Goal: Transaction & Acquisition: Obtain resource

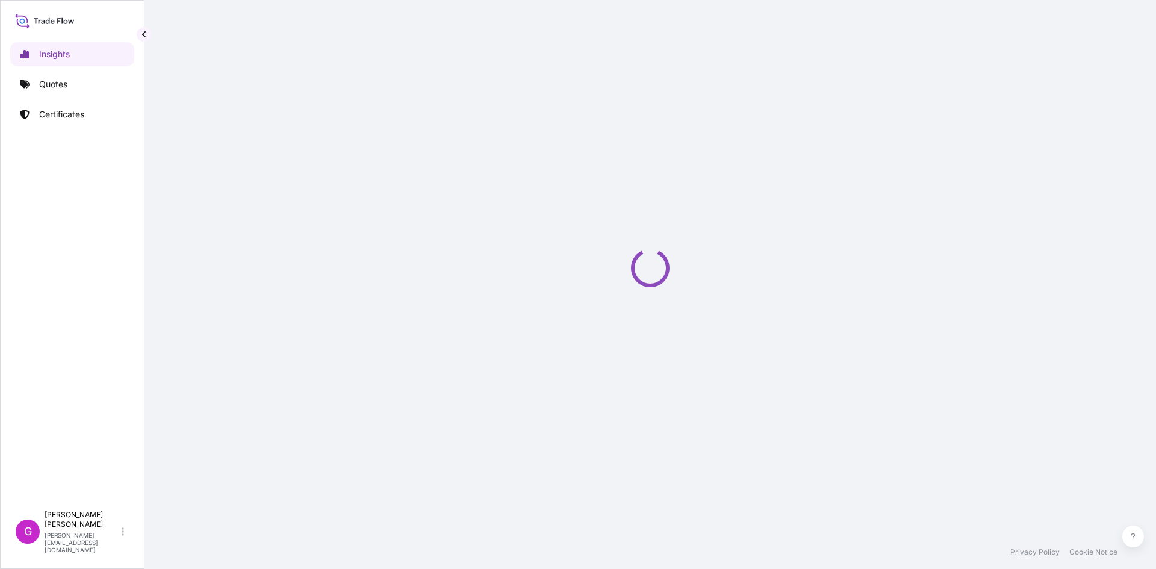
select select "2025"
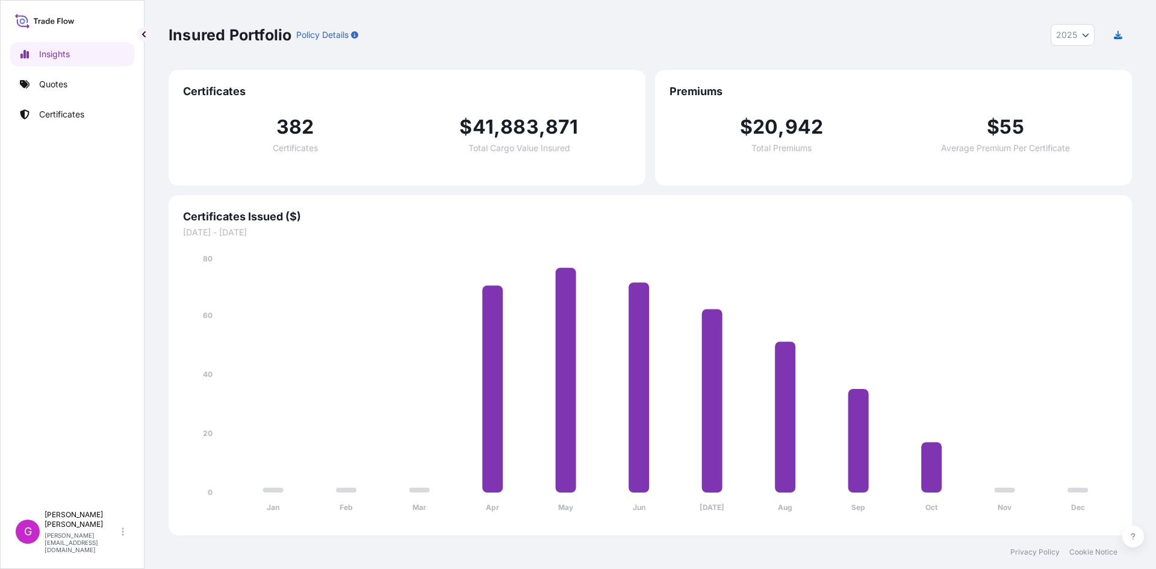
click at [102, 101] on div "Insights Quotes Certificates" at bounding box center [72, 267] width 124 height 473
click at [95, 89] on link "Quotes" at bounding box center [72, 84] width 124 height 24
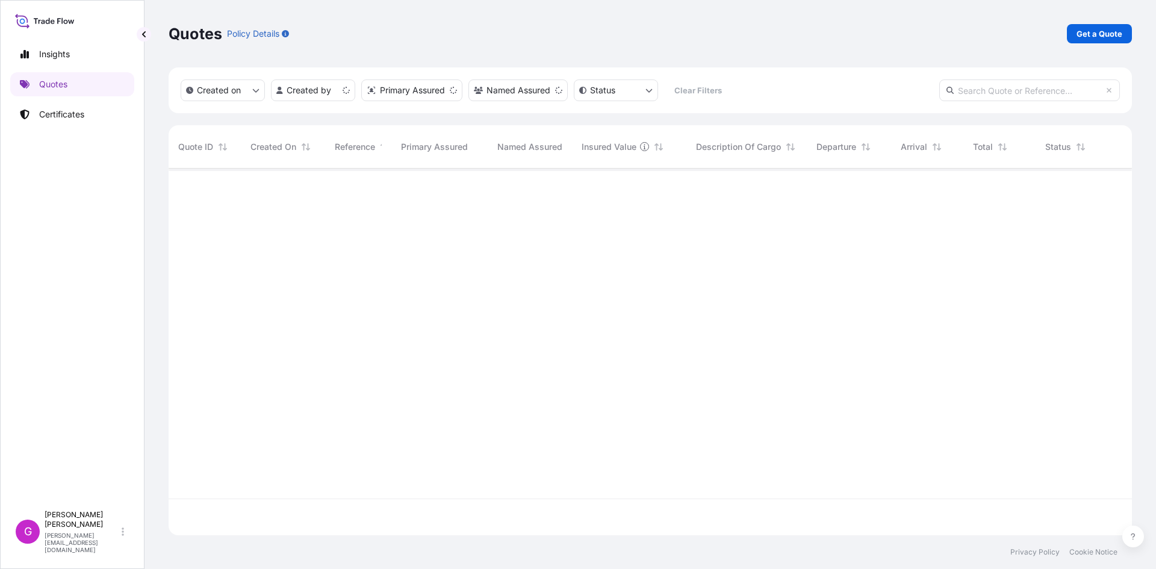
scroll to position [364, 954]
click at [1082, 34] on p "Get a Quote" at bounding box center [1100, 34] width 46 height 12
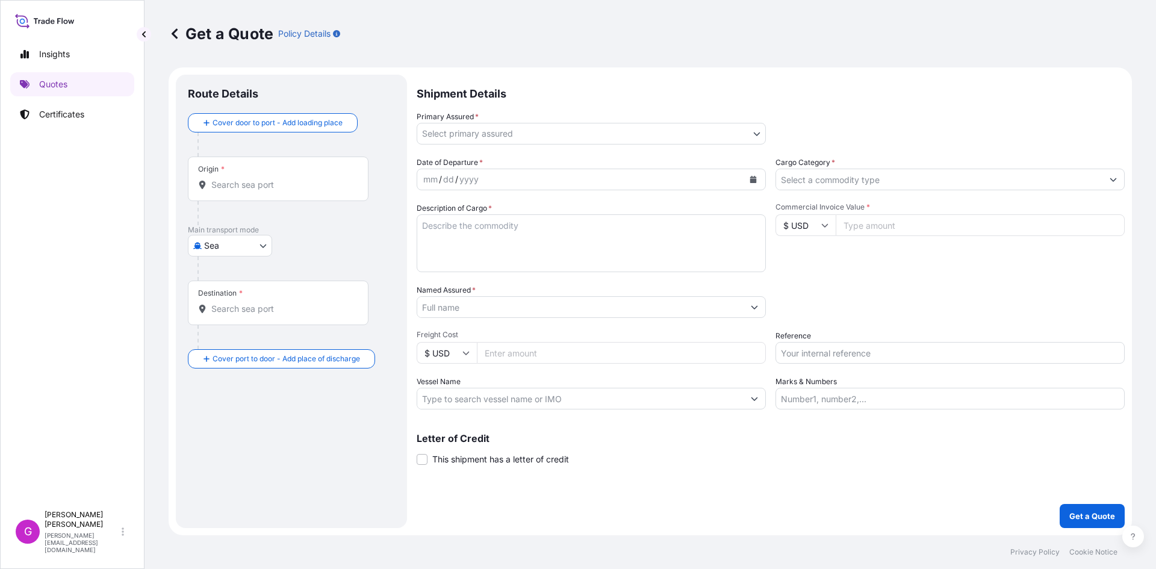
click at [223, 255] on body "Insights Quotes Certificates G [PERSON_NAME] [EMAIL_ADDRESS][DOMAIN_NAME] Get a…" at bounding box center [578, 284] width 1156 height 569
click at [226, 341] on span "Land" at bounding box center [221, 342] width 20 height 12
select select "Land"
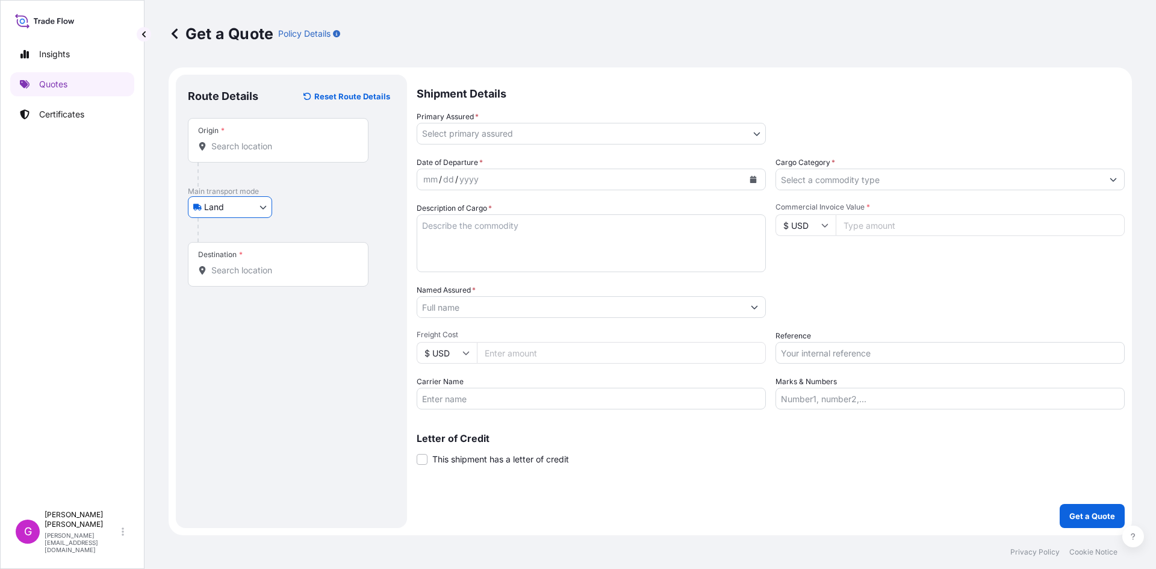
click at [263, 160] on div "Origin *" at bounding box center [278, 140] width 181 height 45
click at [263, 152] on input "Origin *" at bounding box center [282, 146] width 142 height 12
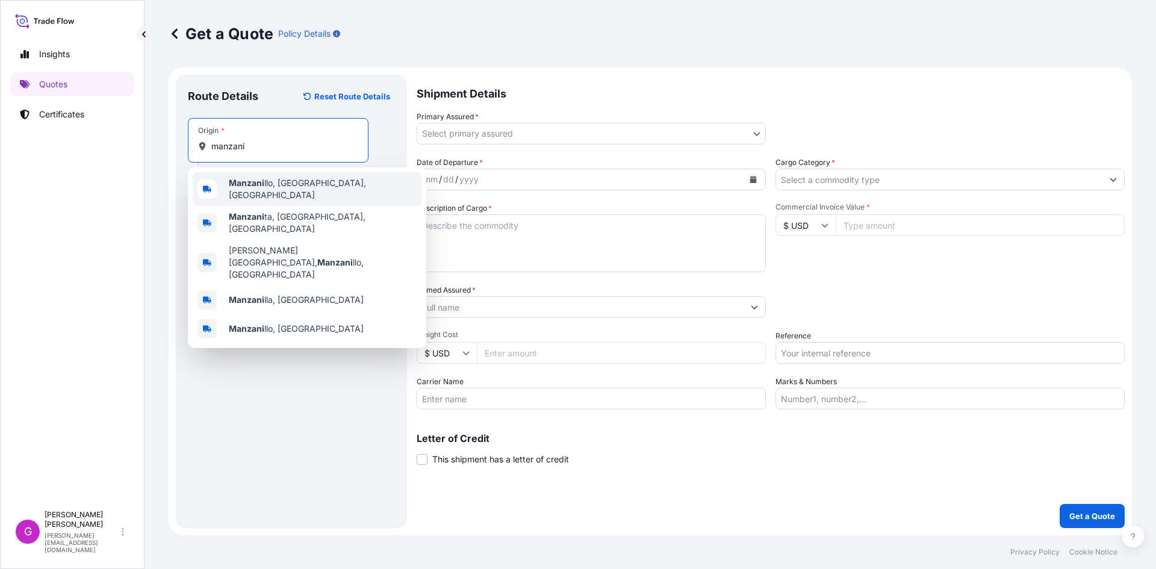
type input "Manzanillo, [GEOGRAPHIC_DATA], [GEOGRAPHIC_DATA]"
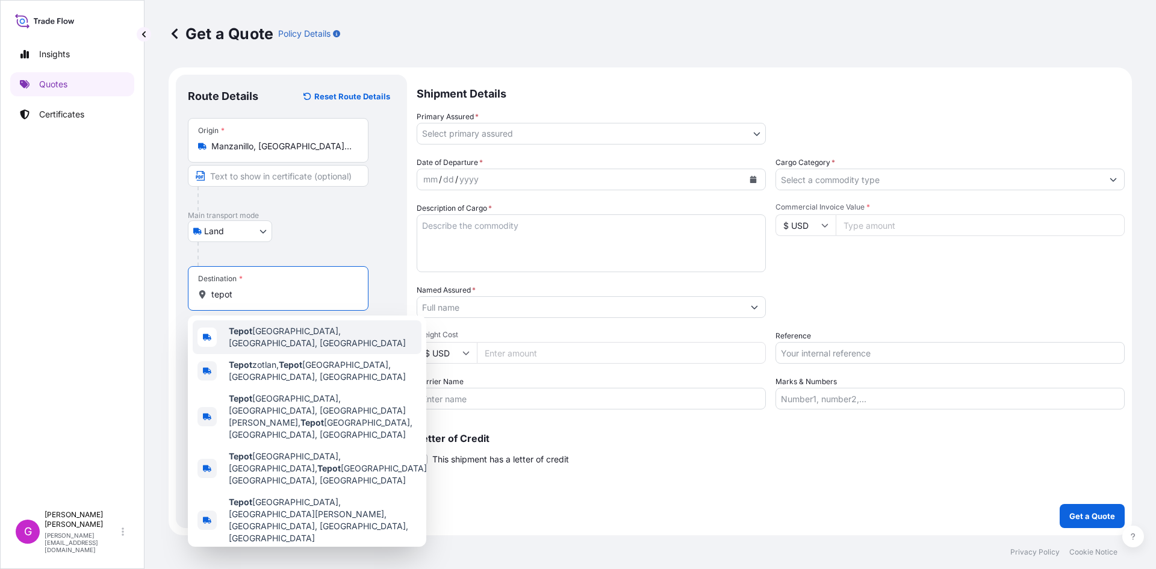
type input "[GEOGRAPHIC_DATA], [GEOGRAPHIC_DATA], [GEOGRAPHIC_DATA]"
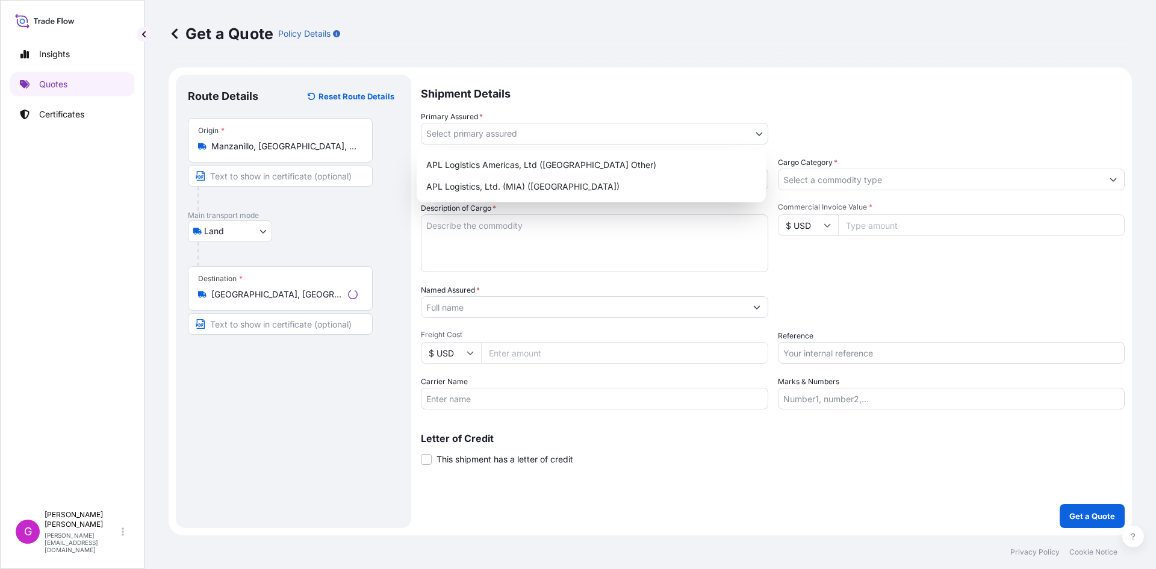
click at [521, 126] on body "5 options available. 0 options available. 5 options available. Insights Quotes …" at bounding box center [578, 284] width 1156 height 569
click at [504, 185] on div "APL Logistics, Ltd. (MIA) ([GEOGRAPHIC_DATA])" at bounding box center [592, 187] width 340 height 22
select select "31870"
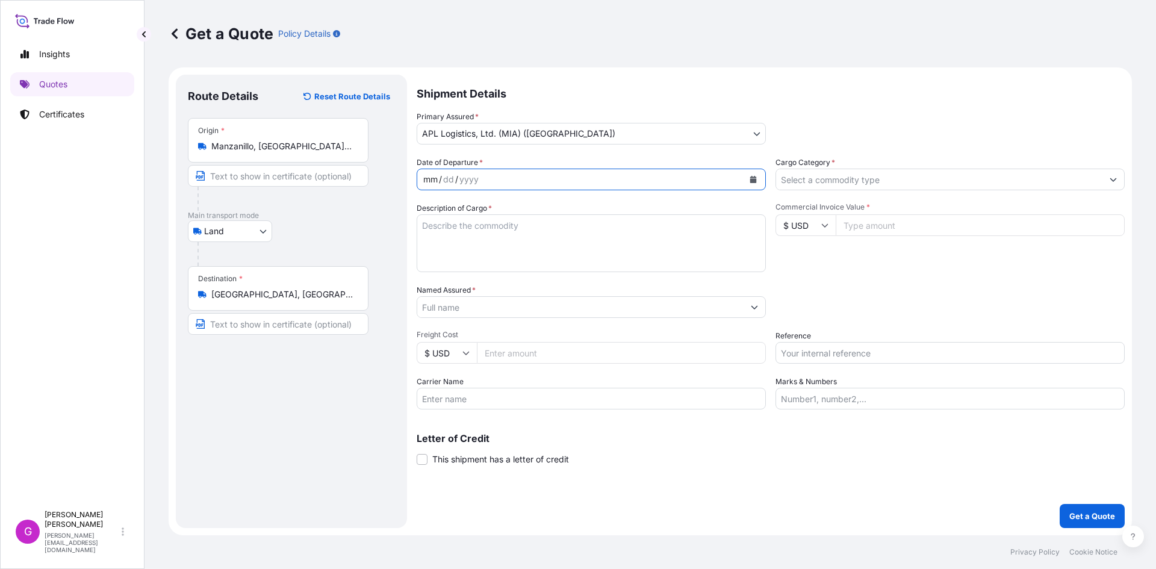
click at [494, 173] on div "mm / dd / yyyy" at bounding box center [580, 180] width 326 height 22
click at [758, 184] on button "Calendar" at bounding box center [753, 179] width 19 height 19
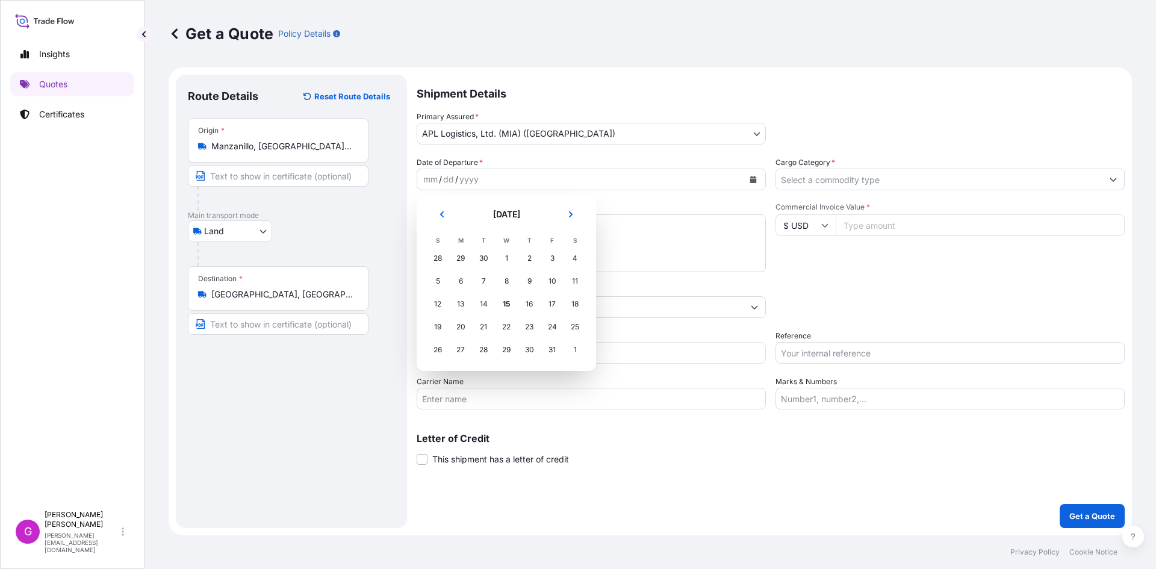
click at [474, 310] on tr "12 13 14 15 16 17 18" at bounding box center [506, 304] width 160 height 23
click at [478, 306] on div "14" at bounding box center [484, 304] width 22 height 22
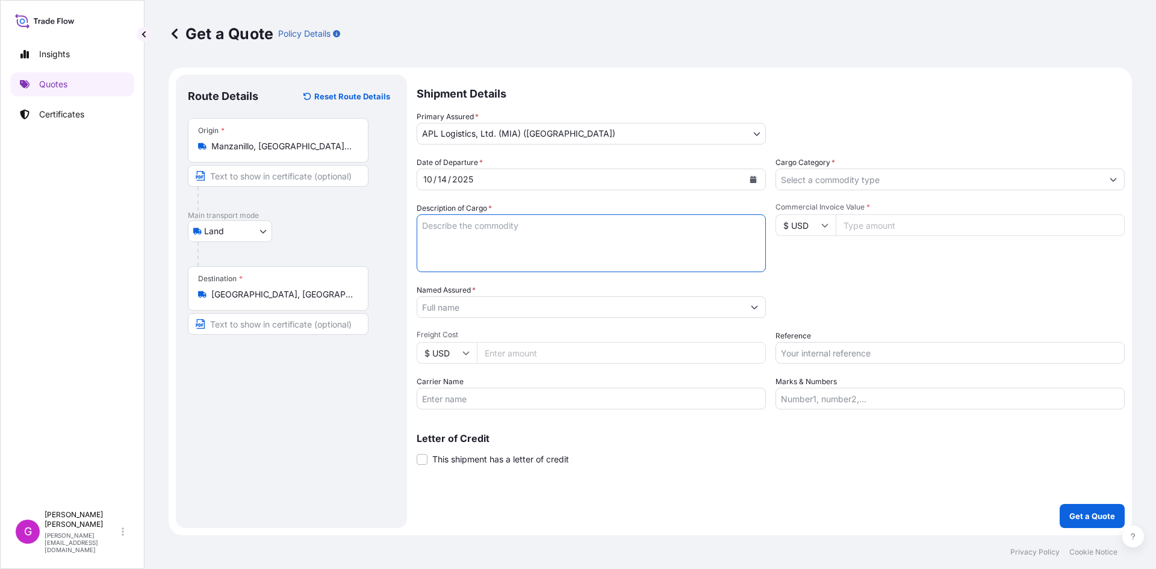
click at [506, 254] on textarea "Description of Cargo *" at bounding box center [591, 243] width 349 height 58
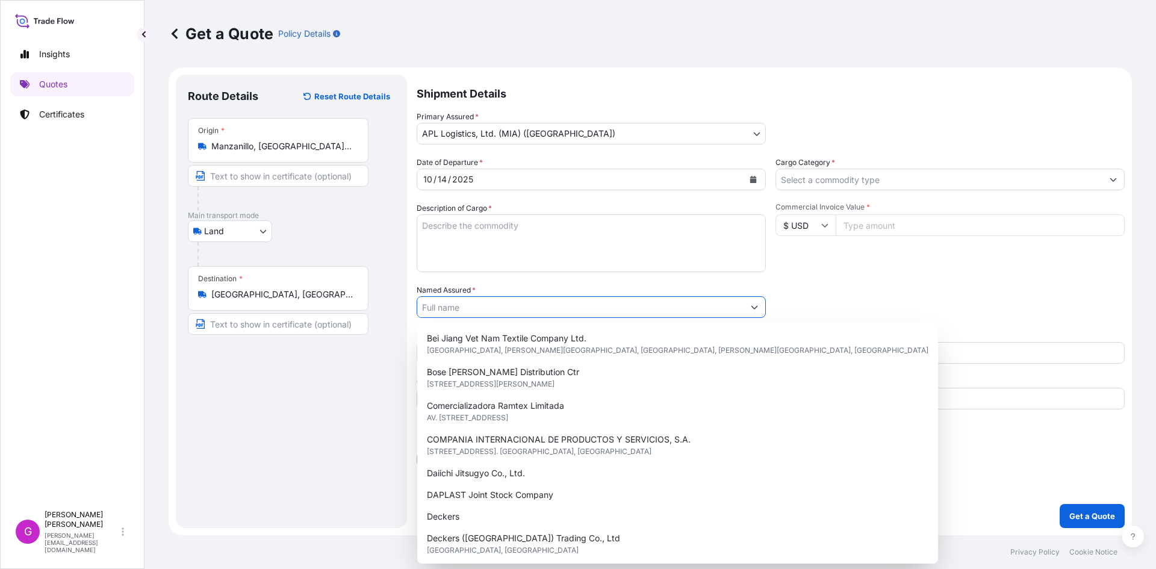
click at [509, 315] on input "Named Assured *" at bounding box center [580, 307] width 326 height 22
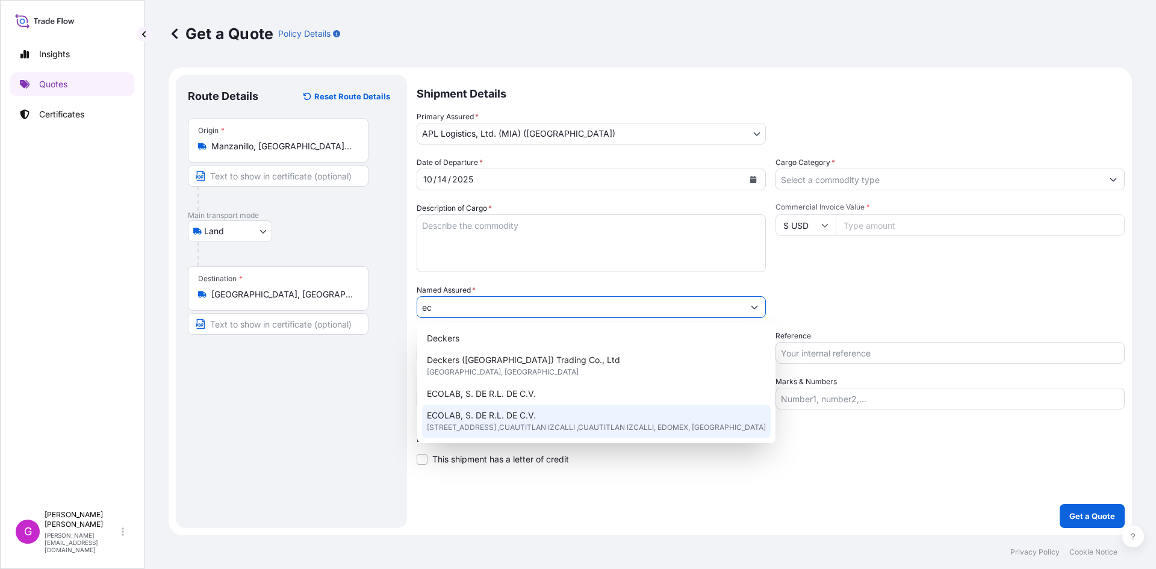
click at [547, 432] on span "[STREET_ADDRESS] ,CUAUTITLAN IZCALLI ,CUAUTITLAN IZCALLI, EDOMEX, [GEOGRAPHIC_D…" at bounding box center [596, 428] width 339 height 12
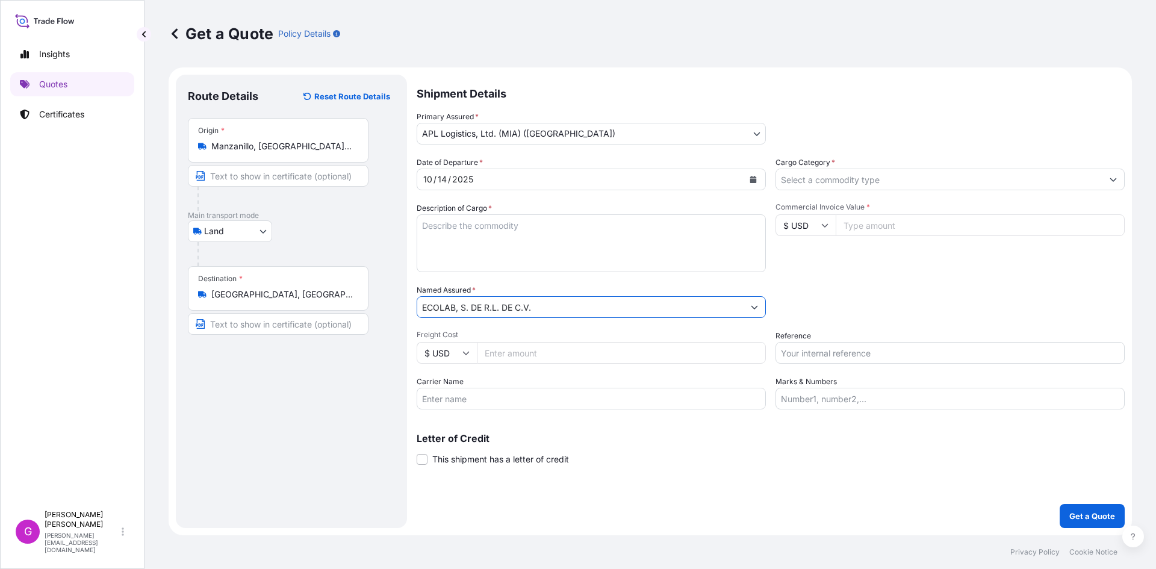
type input "ECOLAB, S. DE R.L. DE C.V."
click at [517, 355] on input "Freight Cost" at bounding box center [621, 353] width 289 height 22
click at [498, 395] on input "Carrier Name" at bounding box center [591, 399] width 349 height 22
type input "INTERLAND"
paste input "ECOOCT16"
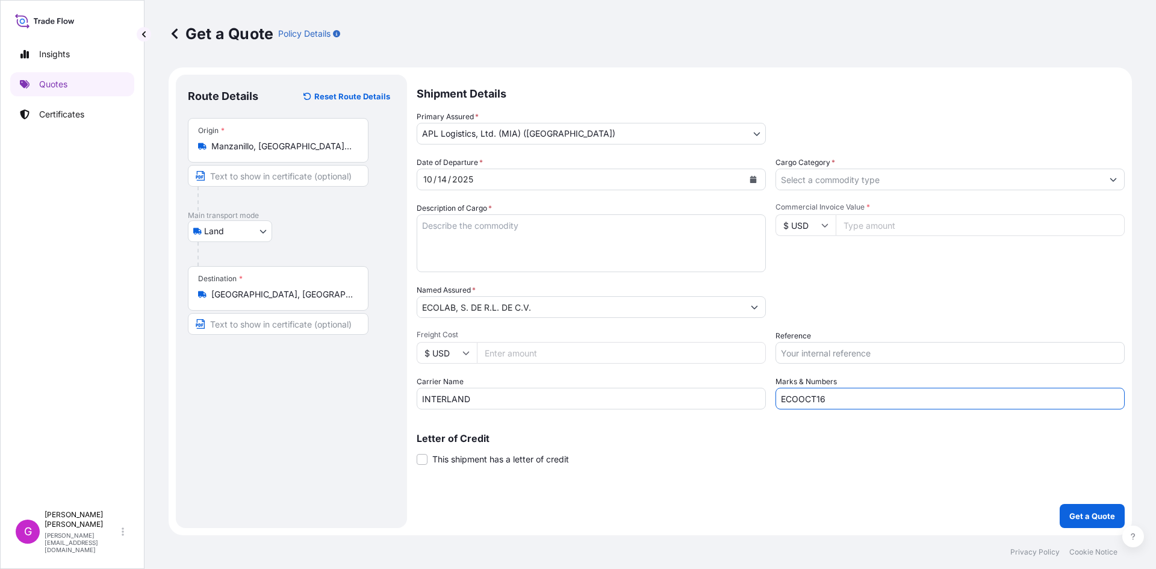
type input "ECOOCT16"
click at [871, 176] on input "Cargo Category *" at bounding box center [939, 180] width 326 height 22
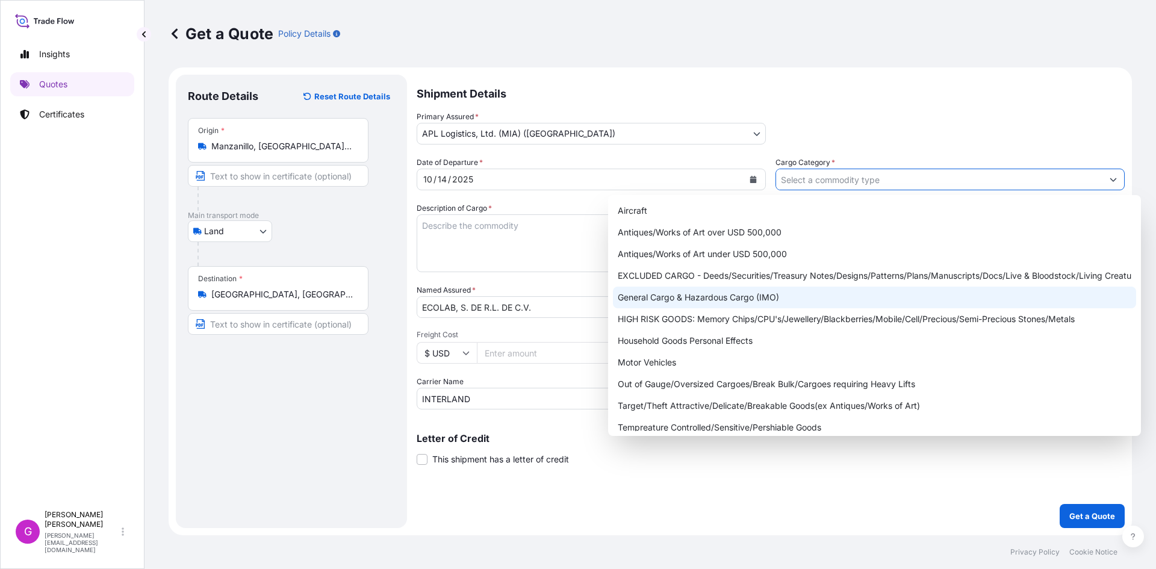
click at [735, 293] on div "General Cargo & Hazardous Cargo (IMO)" at bounding box center [874, 298] width 523 height 22
type input "General Cargo & Hazardous Cargo (IMO)"
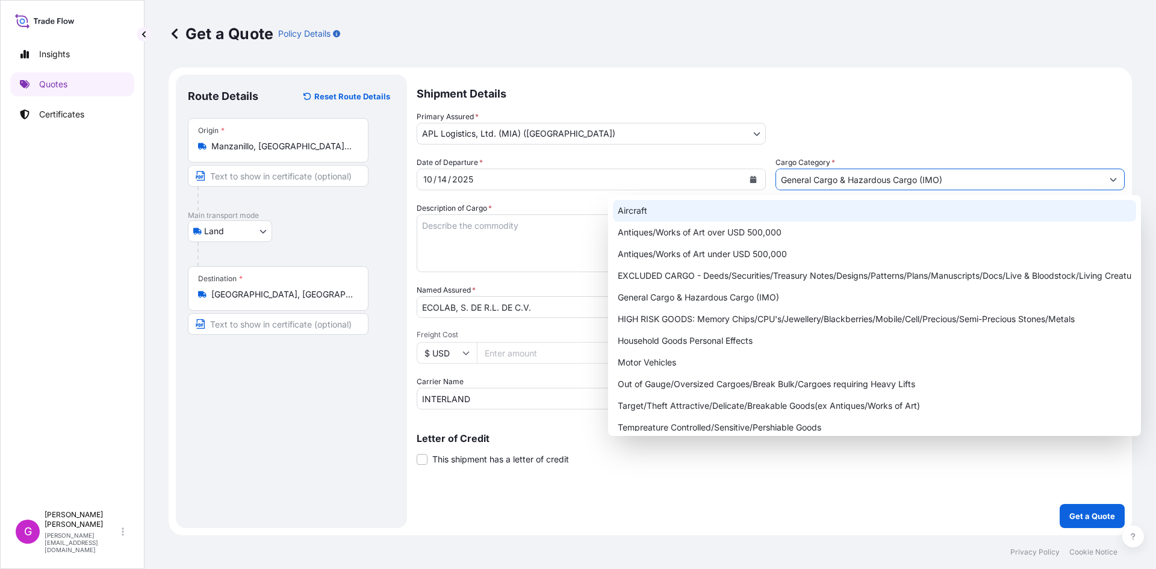
click at [984, 131] on div "Primary Assured * APL Logistics, Ltd. (MIA) ([GEOGRAPHIC_DATA]) APL Logistics A…" at bounding box center [771, 128] width 708 height 34
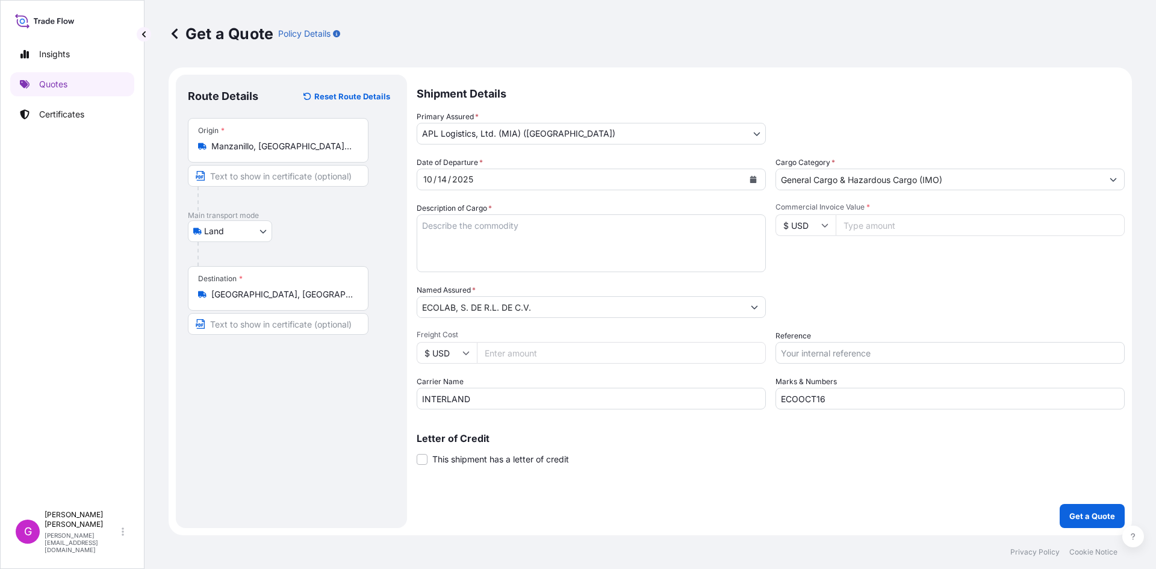
click at [919, 223] on input "Commercial Invoice Value *" at bounding box center [980, 225] width 289 height 22
paste input "8289.60"
type input "8289.60"
click at [909, 352] on input "Reference" at bounding box center [950, 353] width 349 height 22
paste input "25 16 3737 5003837"
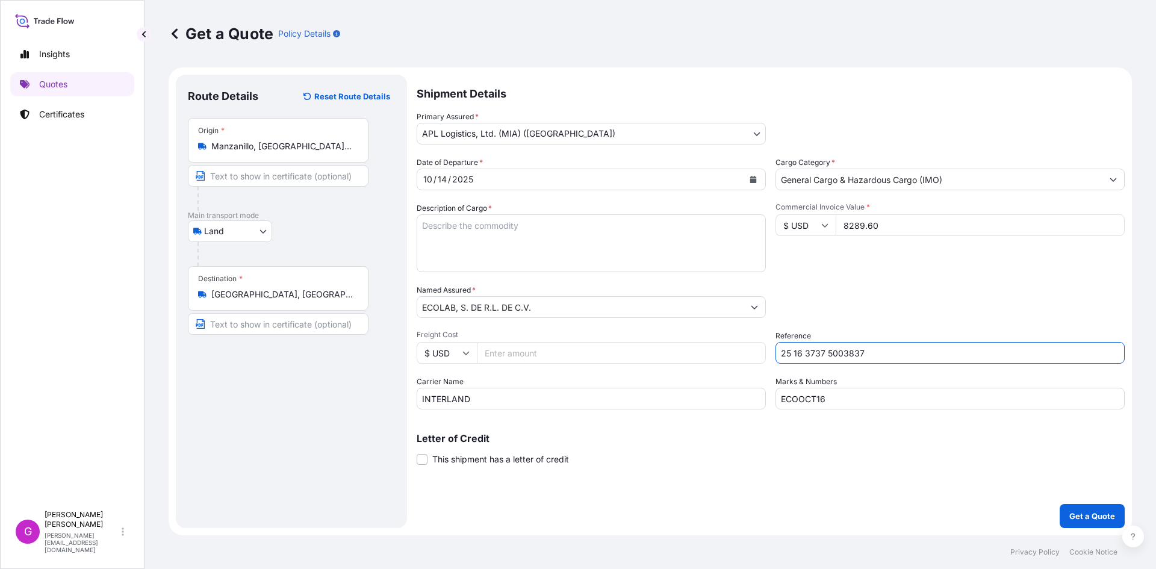
type input "25 16 3737 5003837"
click at [540, 346] on input "Freight Cost" at bounding box center [621, 353] width 289 height 22
click at [492, 240] on textarea "Description of Cargo *" at bounding box center [591, 243] width 349 height 58
paste textarea "AGENTE DE SUPERFICIE"
type textarea "AGENTE DE SUPERFICIE"
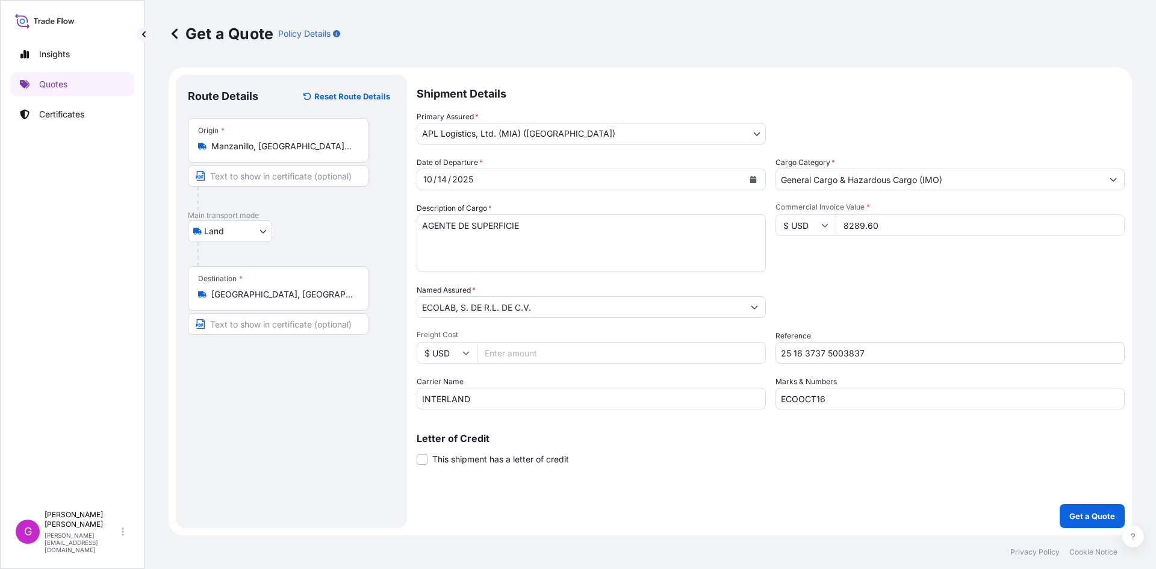
drag, startPoint x: 527, startPoint y: 350, endPoint x: 464, endPoint y: 346, distance: 62.7
click at [464, 346] on div "$ USD" at bounding box center [591, 353] width 349 height 22
paste input "3570.65"
type input "3570.65"
click at [1113, 512] on p "Get a Quote" at bounding box center [1092, 516] width 46 height 12
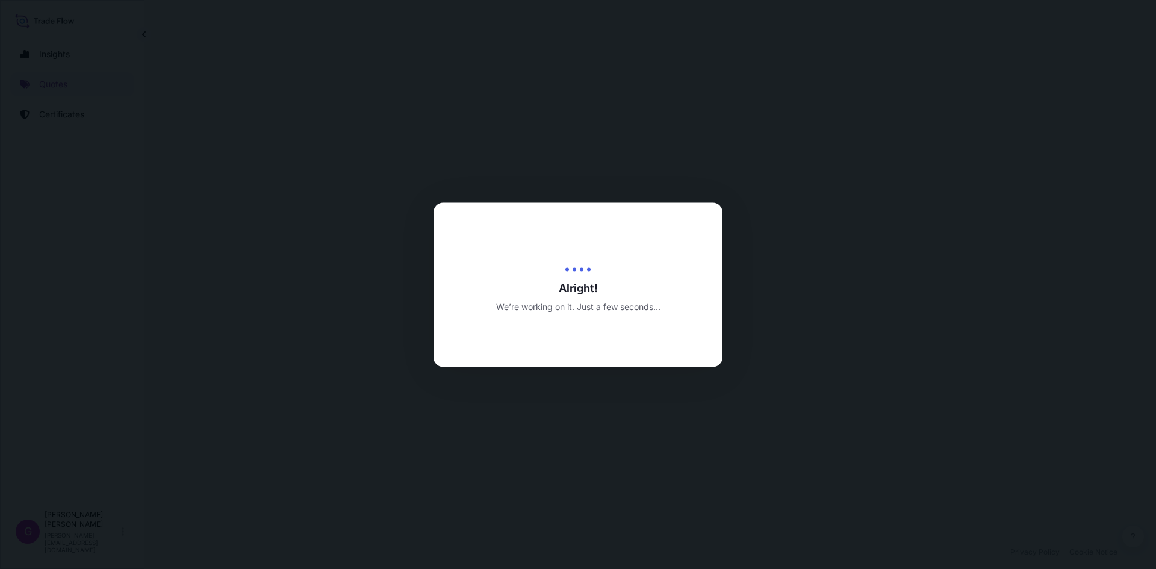
select select "Land"
select select "31870"
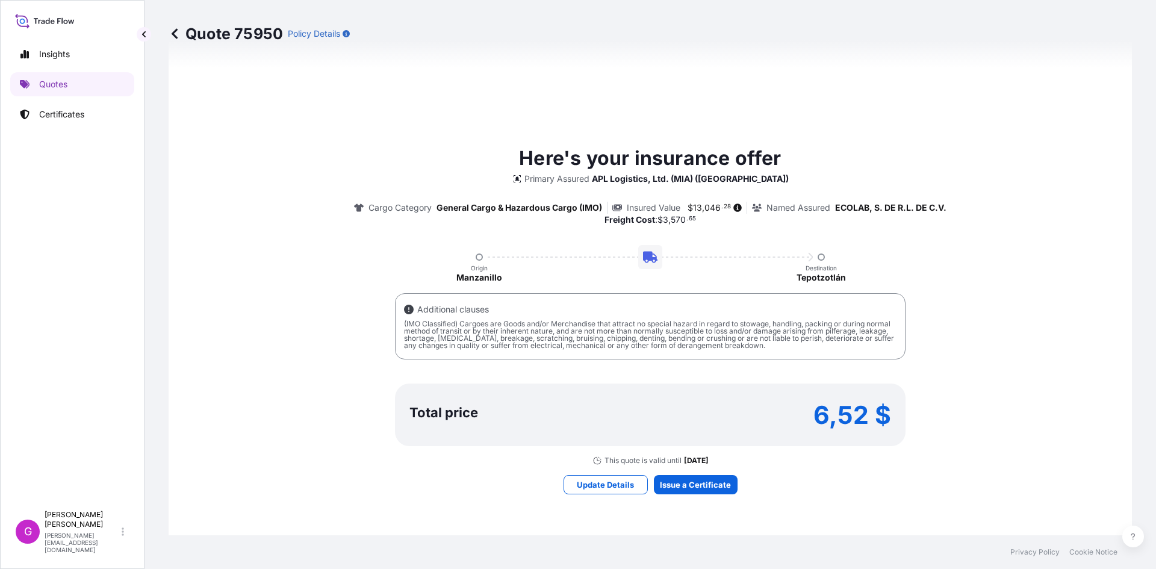
scroll to position [806, 0]
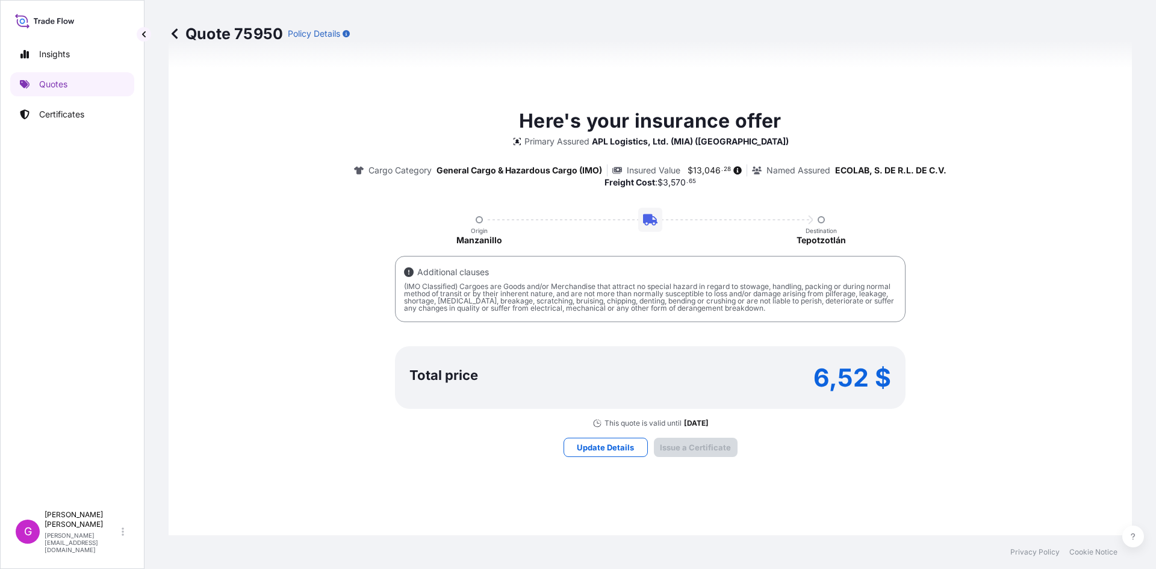
type input "[DATE]"
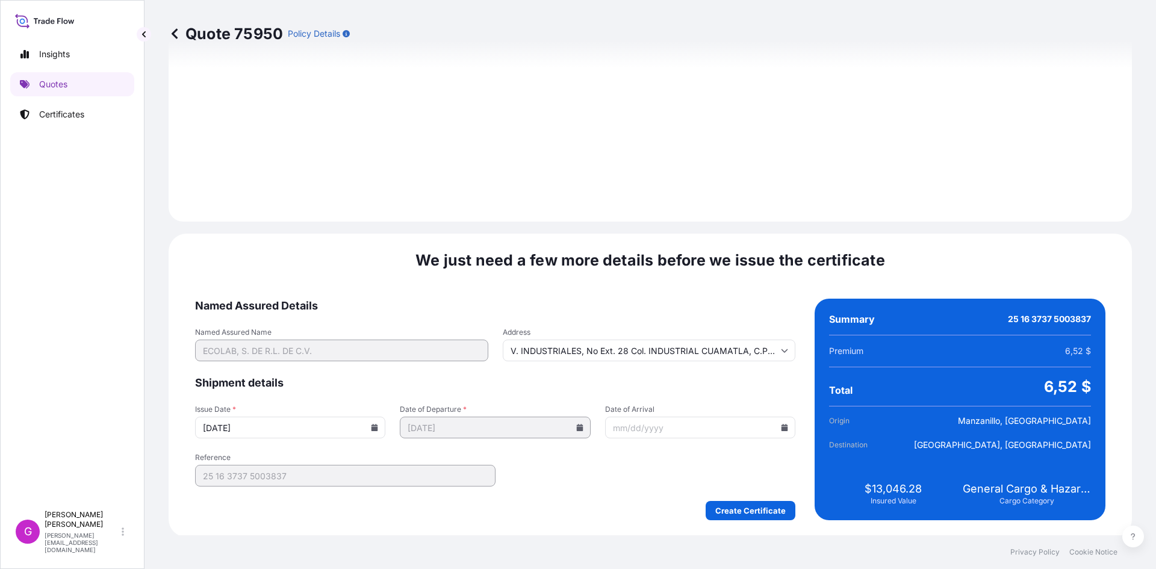
scroll to position [1437, 0]
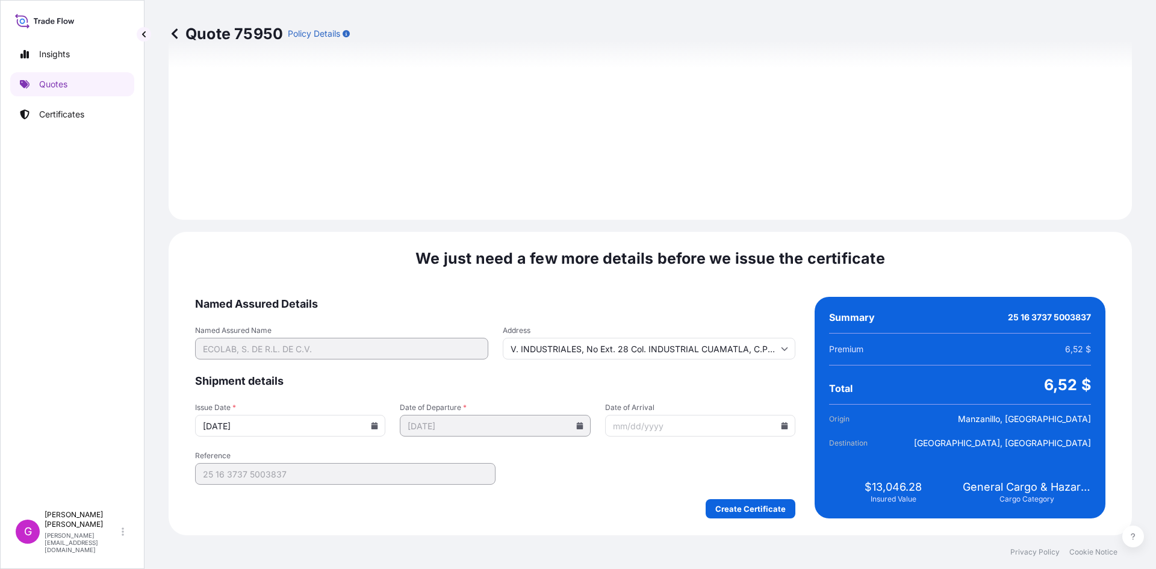
click at [784, 429] on input "Date of Arrival" at bounding box center [700, 426] width 190 height 22
click at [781, 425] on icon at bounding box center [784, 425] width 7 height 7
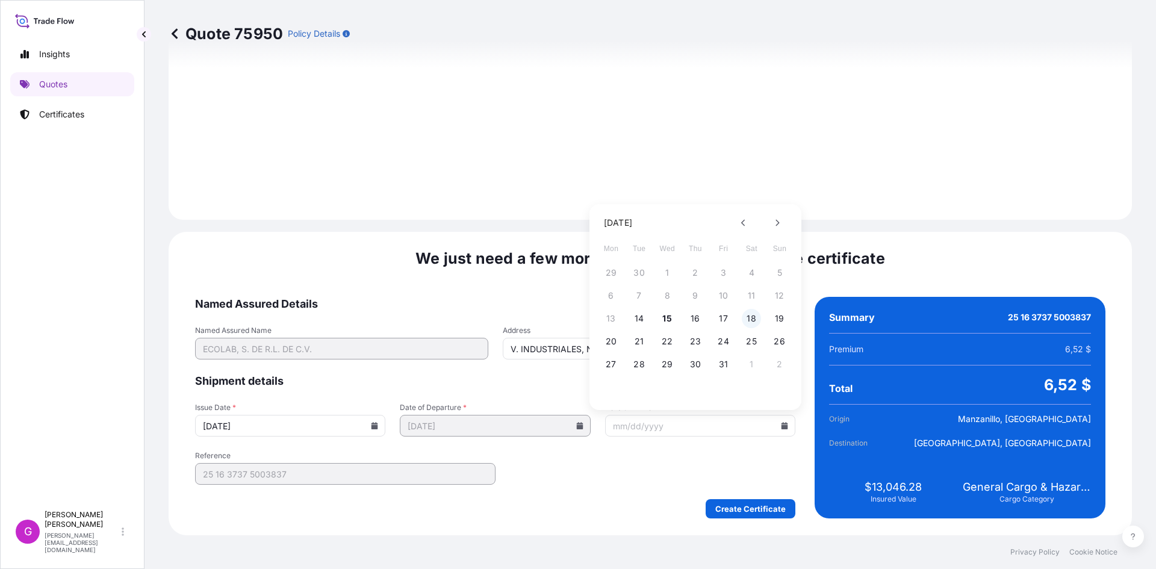
click at [748, 319] on button "18" at bounding box center [751, 318] width 19 height 19
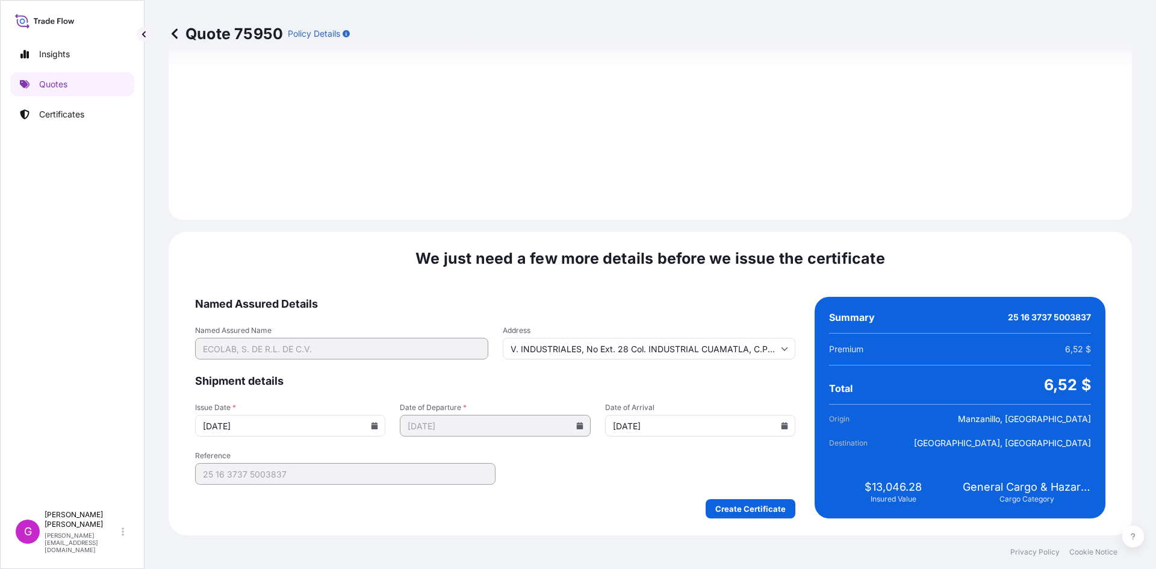
type input "[DATE]"
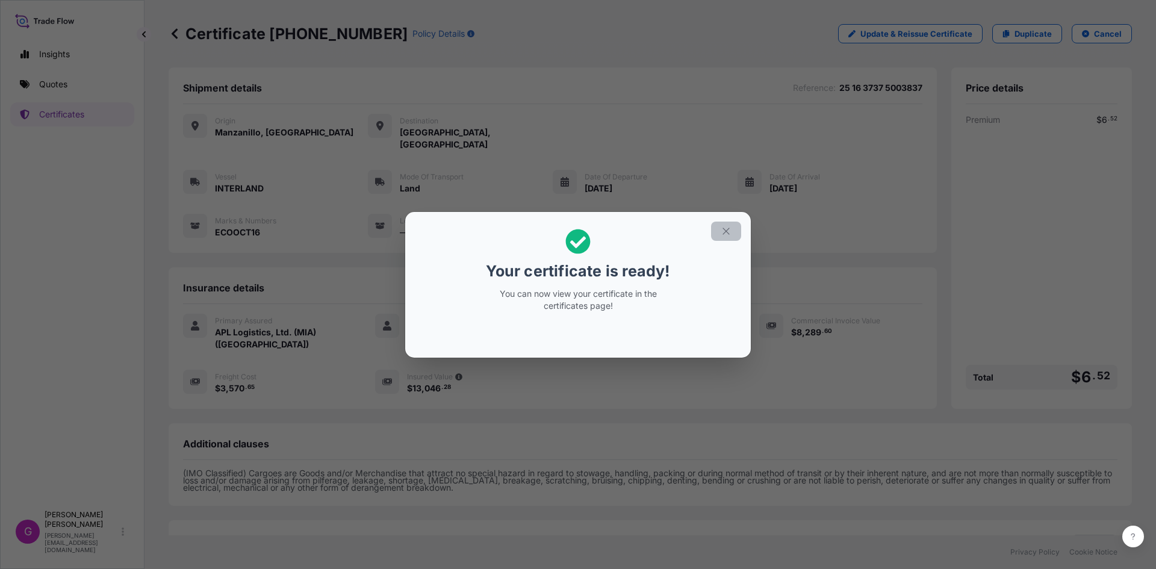
click at [732, 226] on button "button" at bounding box center [726, 231] width 30 height 19
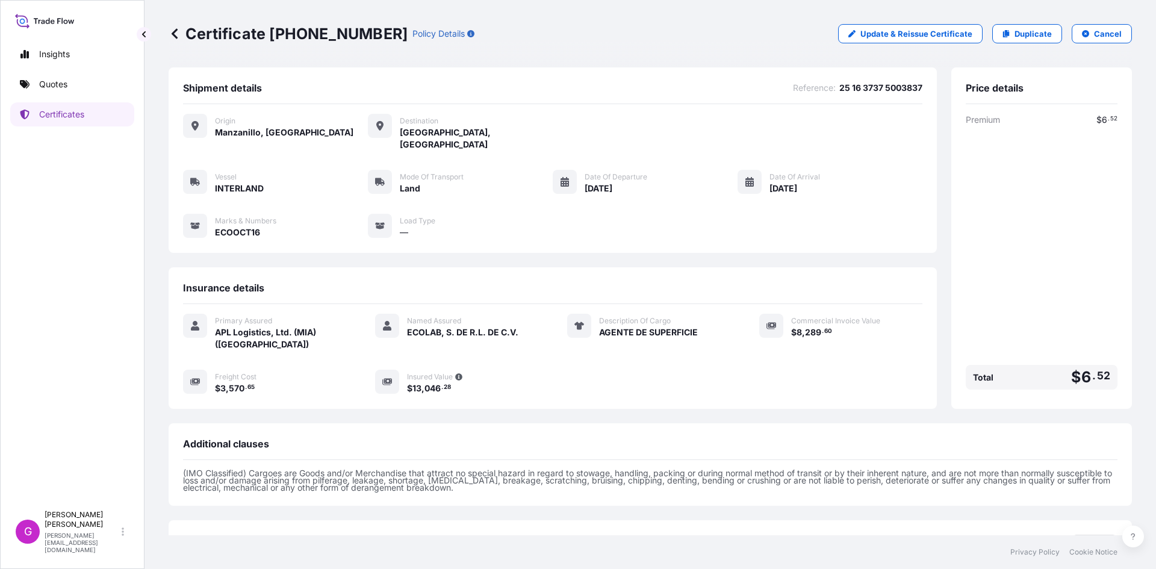
scroll to position [86, 0]
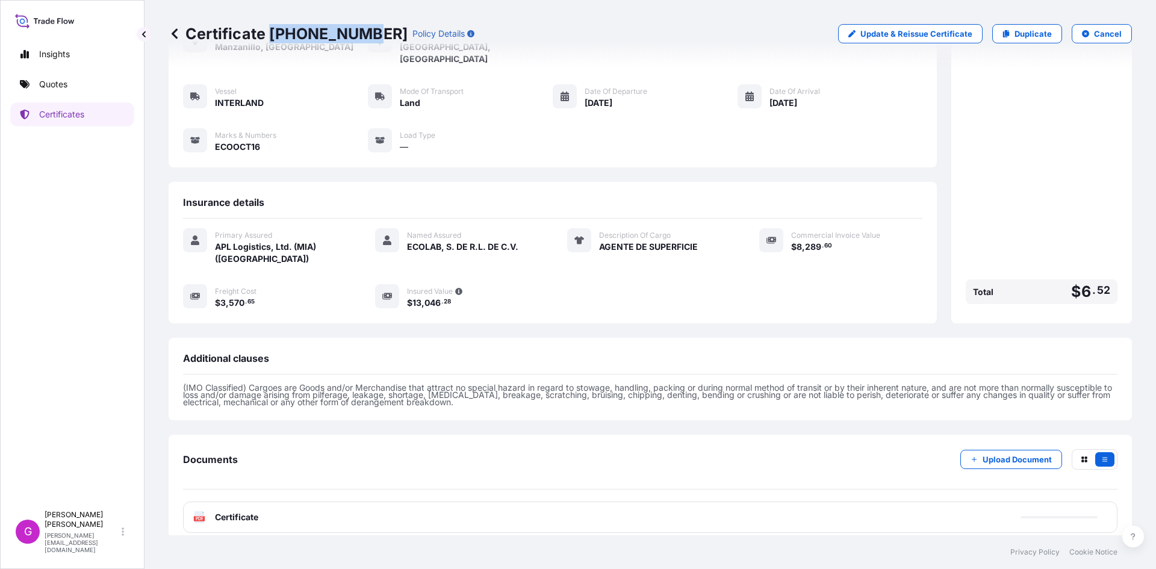
drag, startPoint x: 363, startPoint y: 31, endPoint x: 270, endPoint y: 32, distance: 93.3
click at [270, 32] on p "Certificate [PHONE_NUMBER]" at bounding box center [288, 33] width 239 height 19
copy p "[PHONE_NUMBER]"
click at [1047, 511] on p "Try again." at bounding box center [1064, 517] width 39 height 12
click at [1056, 198] on div "Premium $ 6 . 52 Total $ 6 . 52" at bounding box center [1042, 168] width 152 height 281
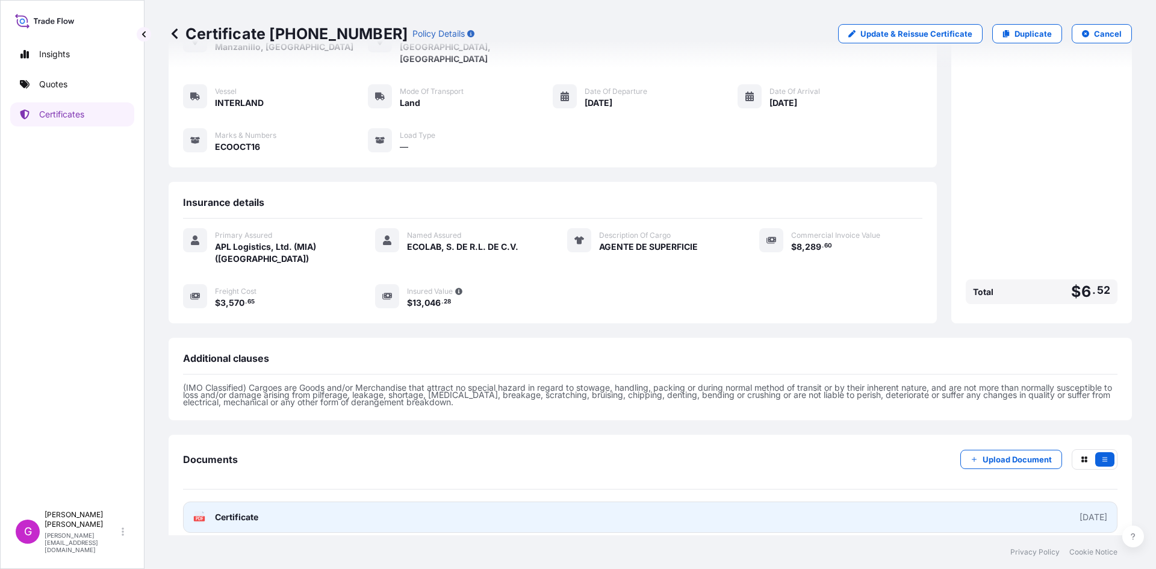
click at [372, 503] on link "PDF Certificate [DATE]" at bounding box center [650, 517] width 935 height 31
